Goal: Navigation & Orientation: Find specific page/section

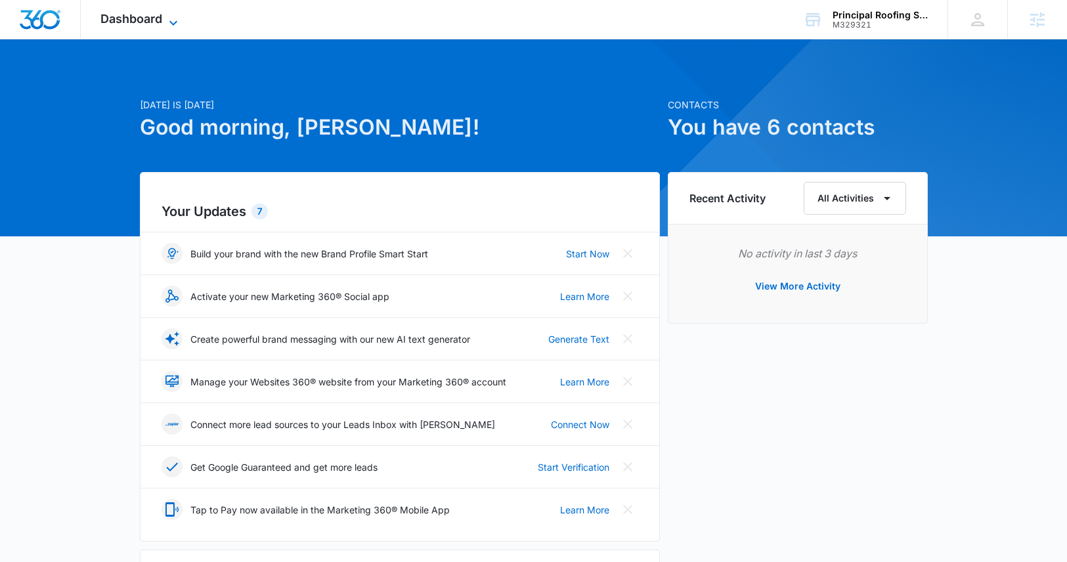
click at [143, 19] on span "Dashboard" at bounding box center [131, 19] width 62 height 14
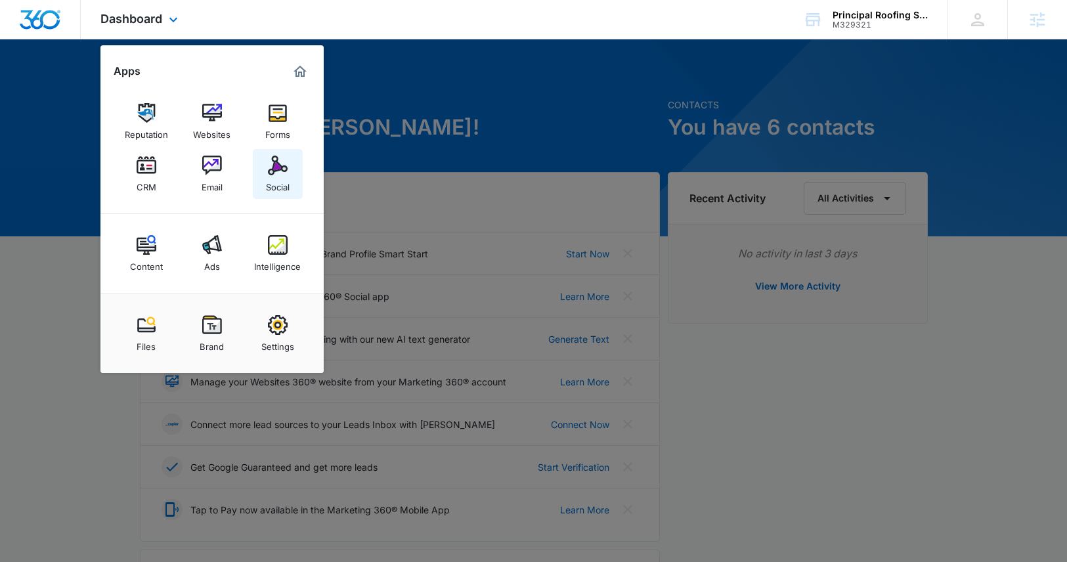
click at [276, 167] on img at bounding box center [278, 166] width 20 height 20
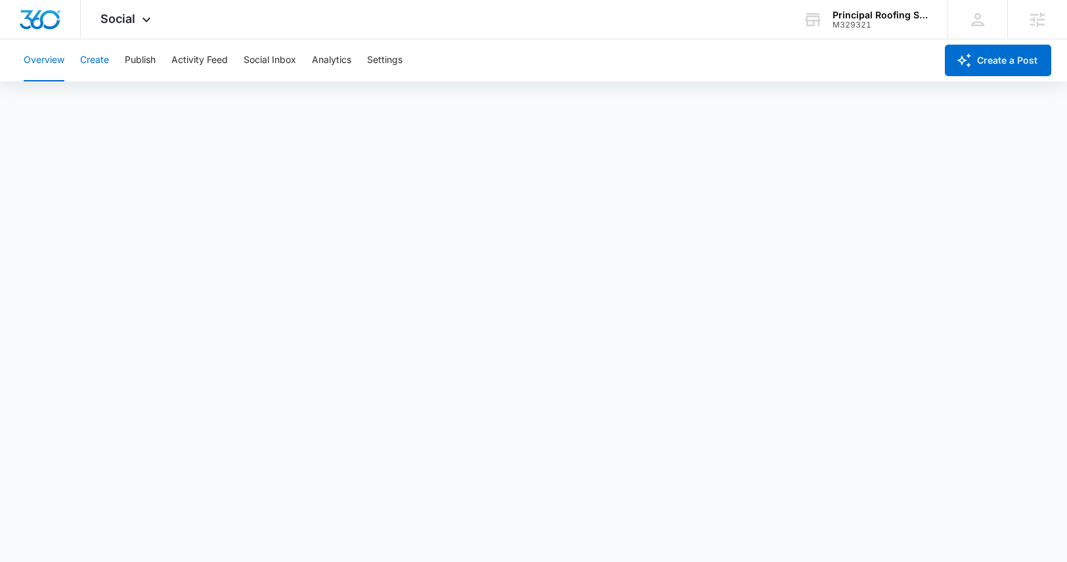
click at [91, 64] on button "Create" at bounding box center [94, 60] width 29 height 42
click at [140, 64] on button "Publish" at bounding box center [140, 60] width 31 height 42
click at [96, 100] on button "Schedules" at bounding box center [100, 100] width 45 height 37
click at [85, 63] on button "Create" at bounding box center [94, 60] width 29 height 42
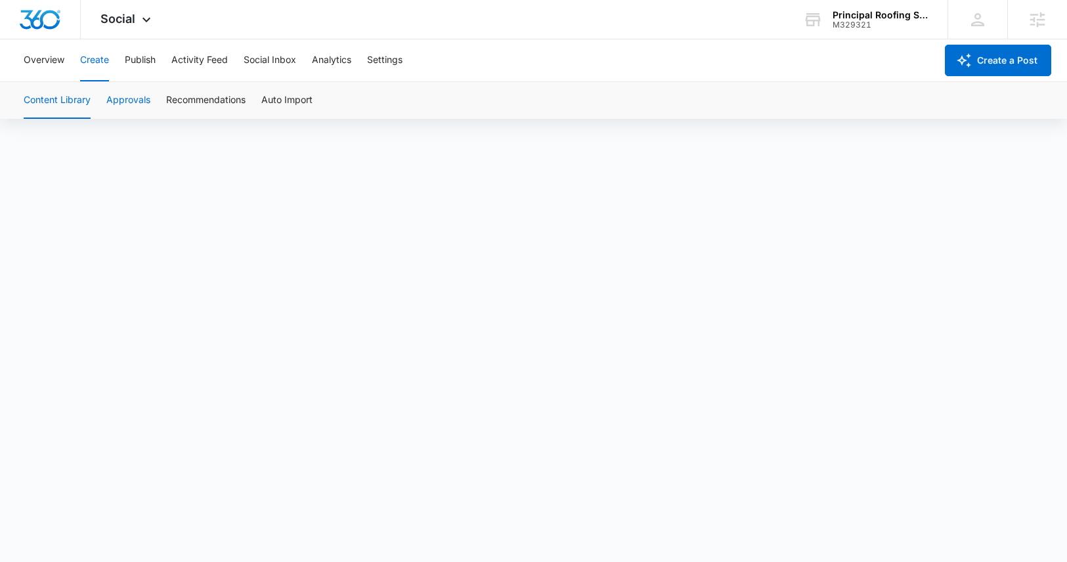
click at [123, 100] on button "Approvals" at bounding box center [128, 100] width 44 height 37
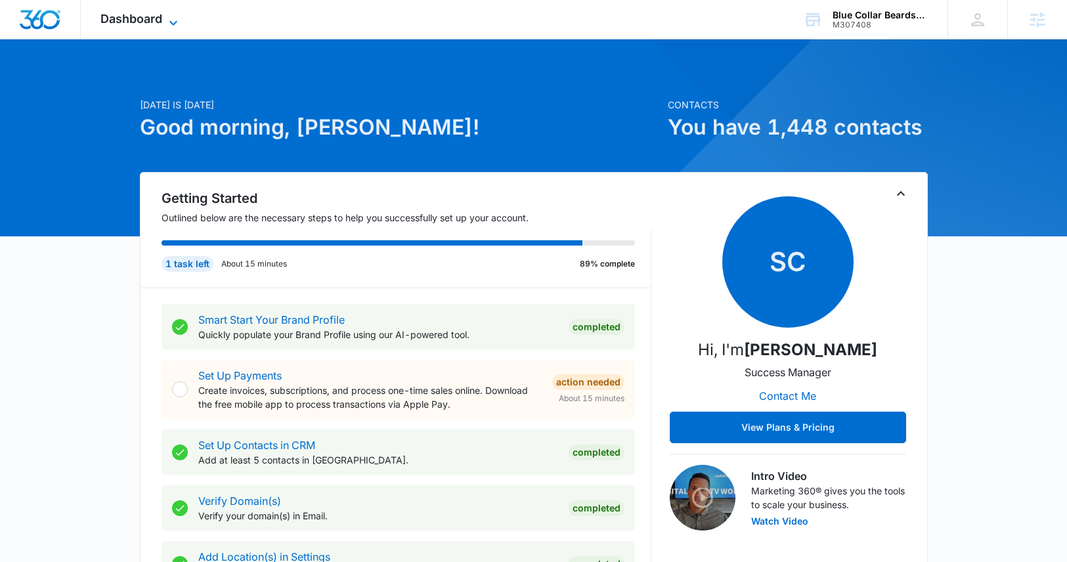
click at [150, 17] on span "Dashboard" at bounding box center [131, 19] width 62 height 14
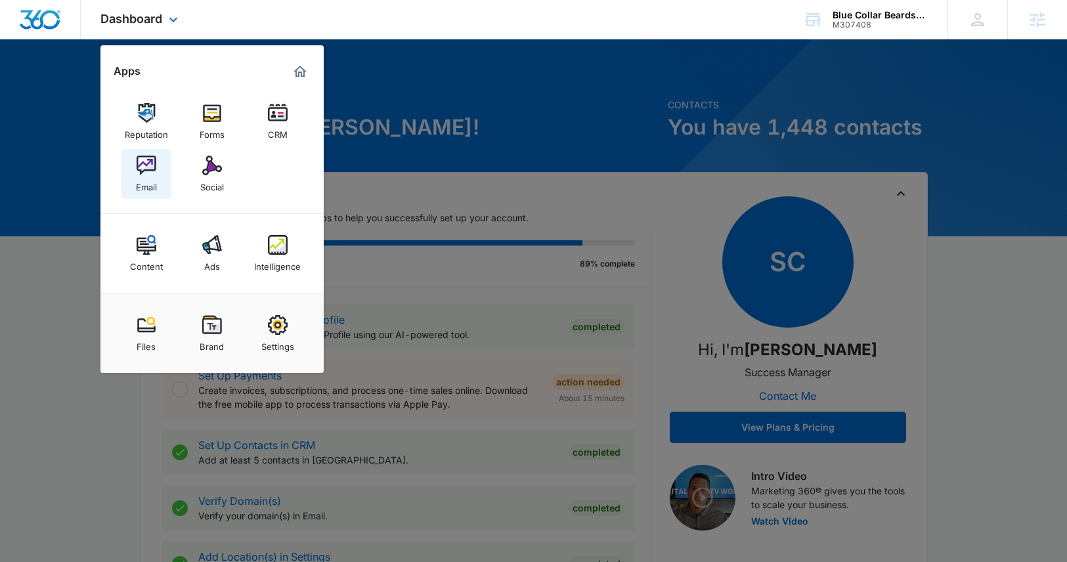
click at [143, 172] on img at bounding box center [147, 166] width 20 height 20
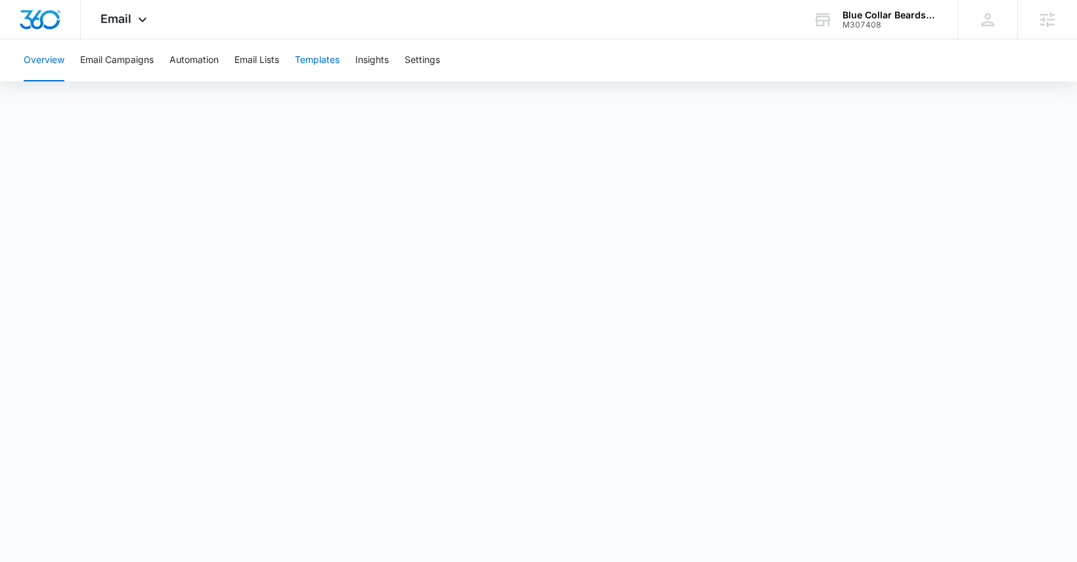
click at [333, 59] on button "Templates" at bounding box center [317, 60] width 45 height 42
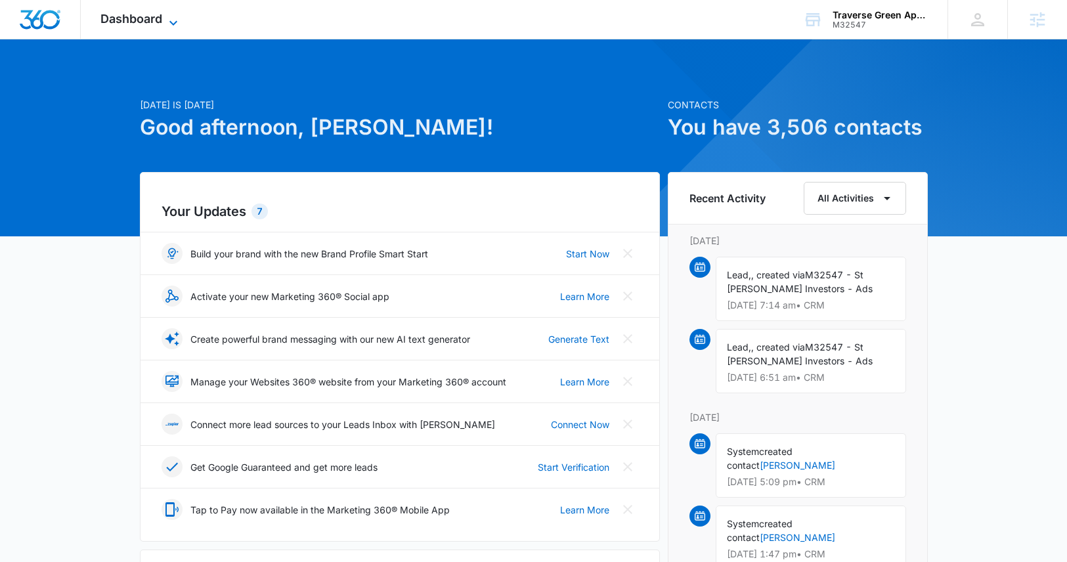
click at [160, 23] on span "Dashboard" at bounding box center [131, 19] width 62 height 14
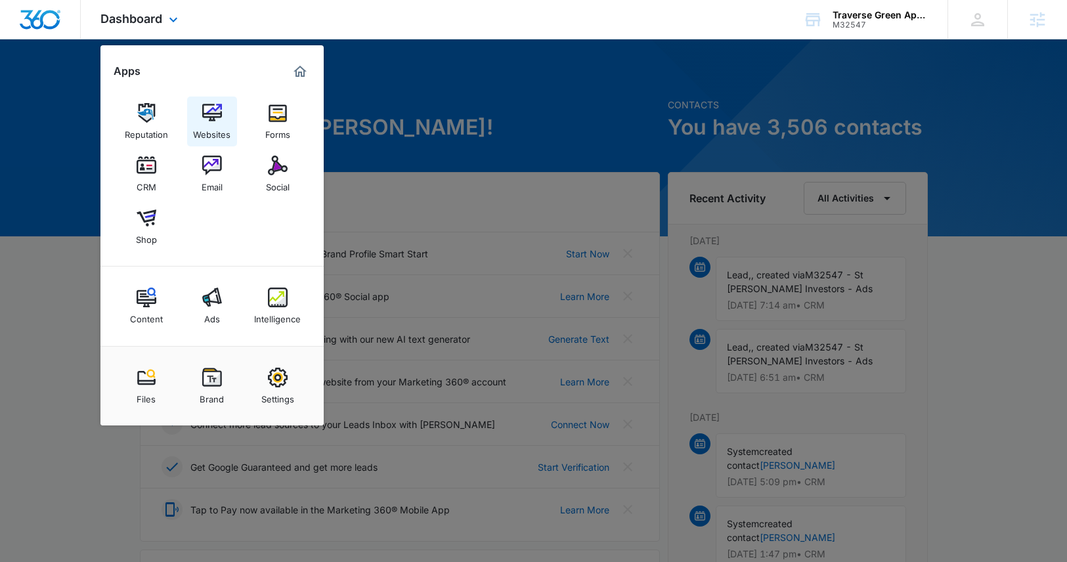
click at [217, 123] on div "Websites" at bounding box center [211, 131] width 37 height 17
